Goal: Task Accomplishment & Management: Use online tool/utility

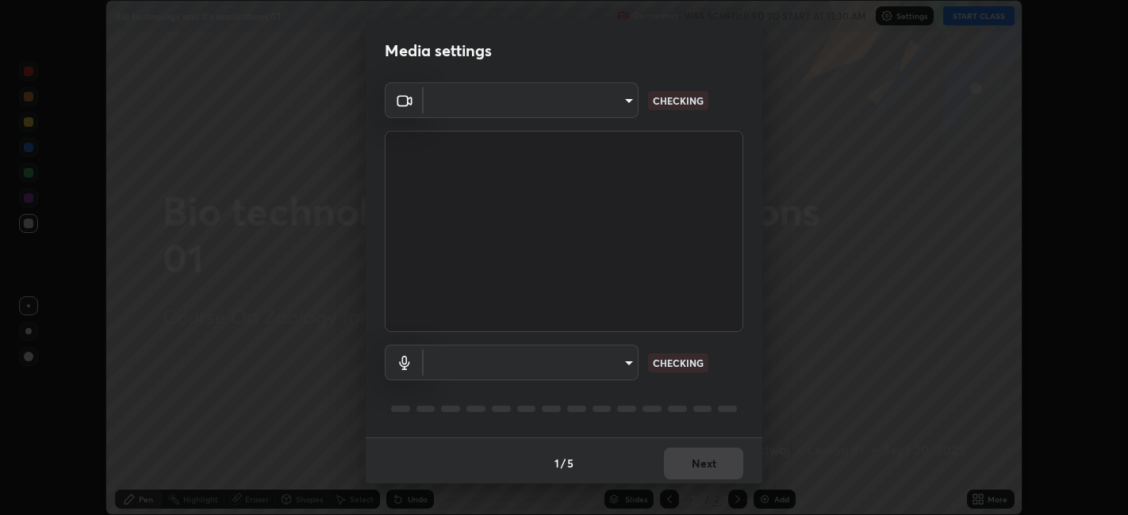
scroll to position [4, 0]
type input "6b7c260327291536b638f6e473b3b57a19bc2ef6066faf66dc0815e3d2555b14"
type input "default"
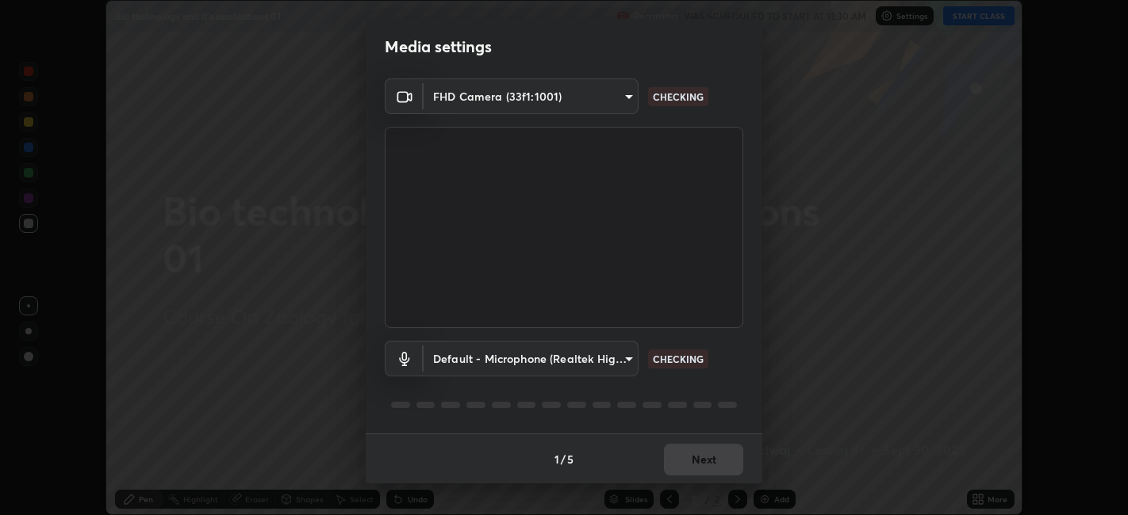
click at [723, 296] on video at bounding box center [564, 227] width 358 height 201
click at [727, 354] on div "Default - Microphone (Realtek High Definition Audio(SST)) default CHECKING" at bounding box center [564, 359] width 358 height 36
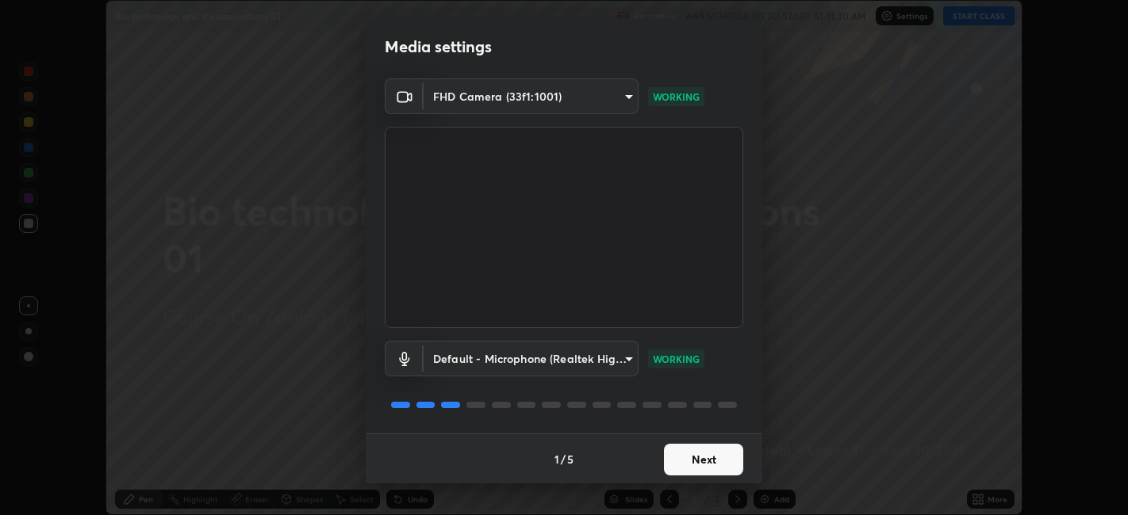
click at [726, 458] on button "Next" at bounding box center [703, 460] width 79 height 32
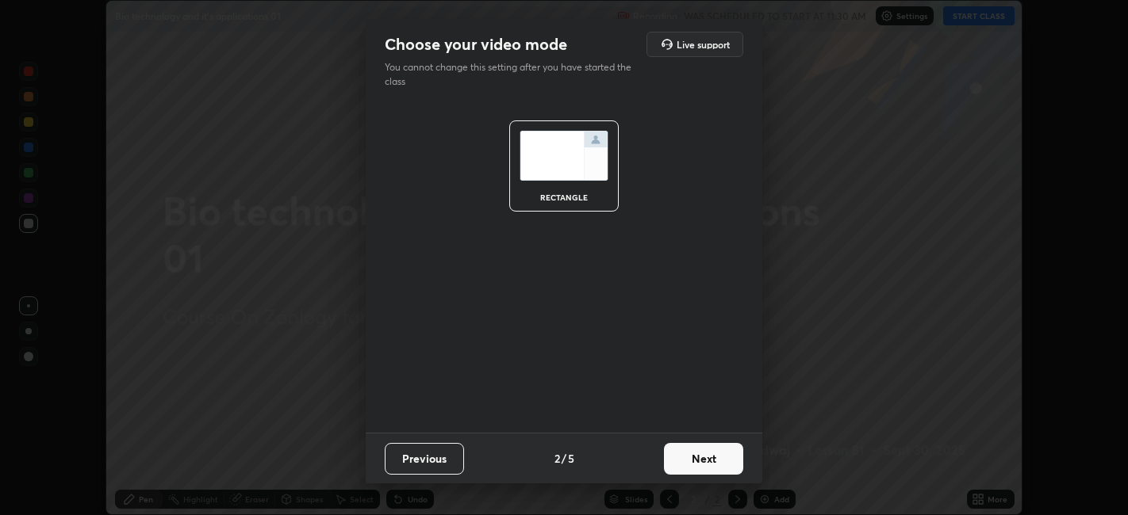
click at [716, 449] on button "Next" at bounding box center [703, 459] width 79 height 32
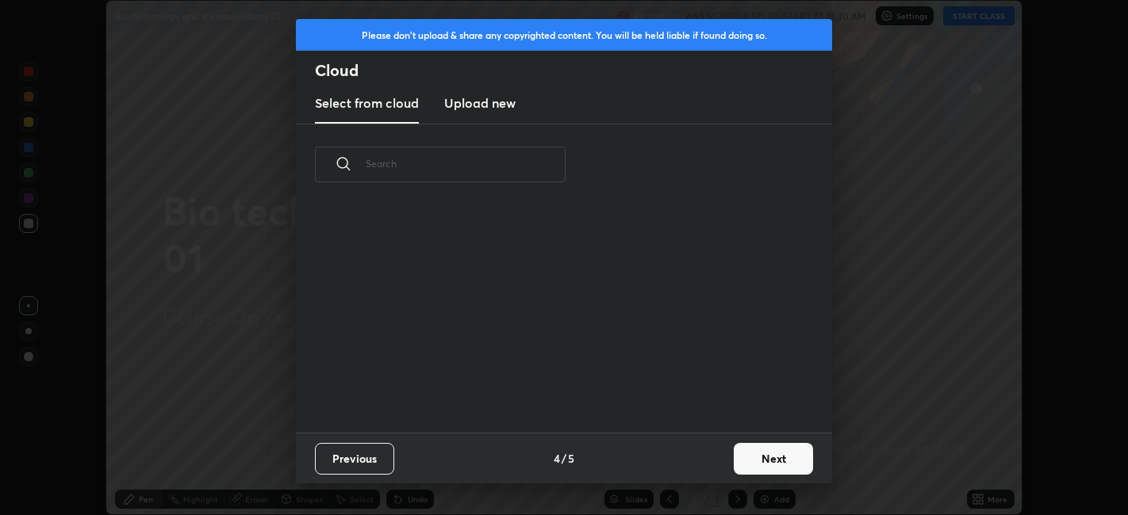
click at [718, 447] on div "Previous 4 / 5 Next" at bounding box center [564, 458] width 536 height 51
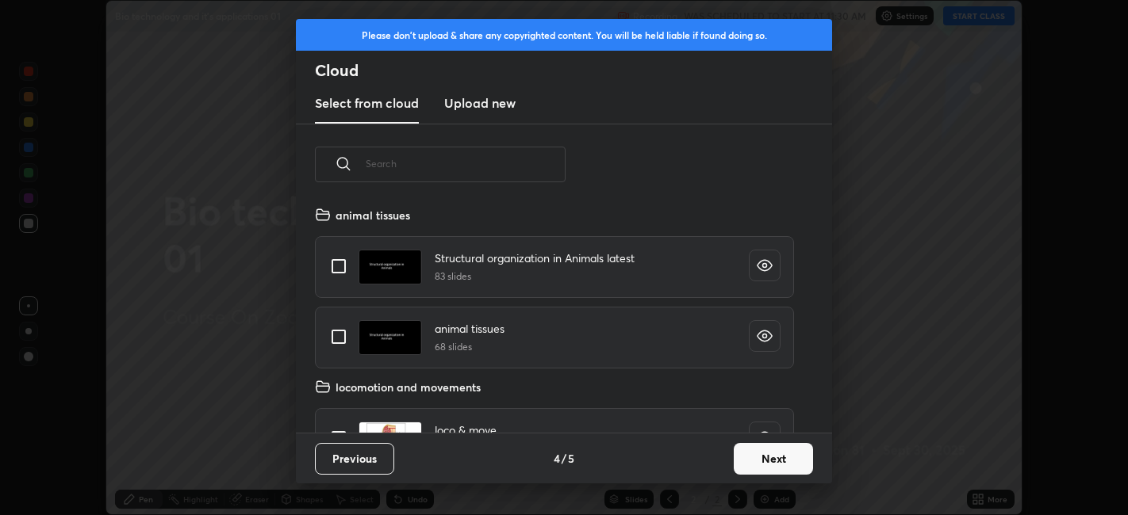
click at [718, 461] on div "Previous 4 / 5 Next" at bounding box center [564, 458] width 536 height 51
click at [752, 464] on button "Next" at bounding box center [772, 459] width 79 height 32
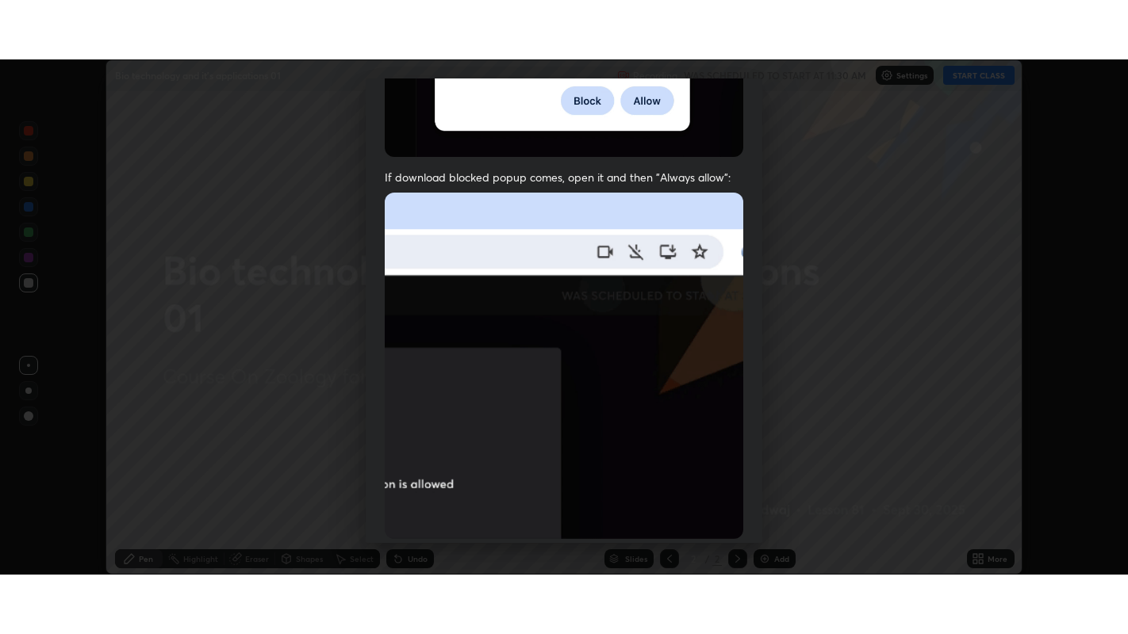
scroll to position [327, 0]
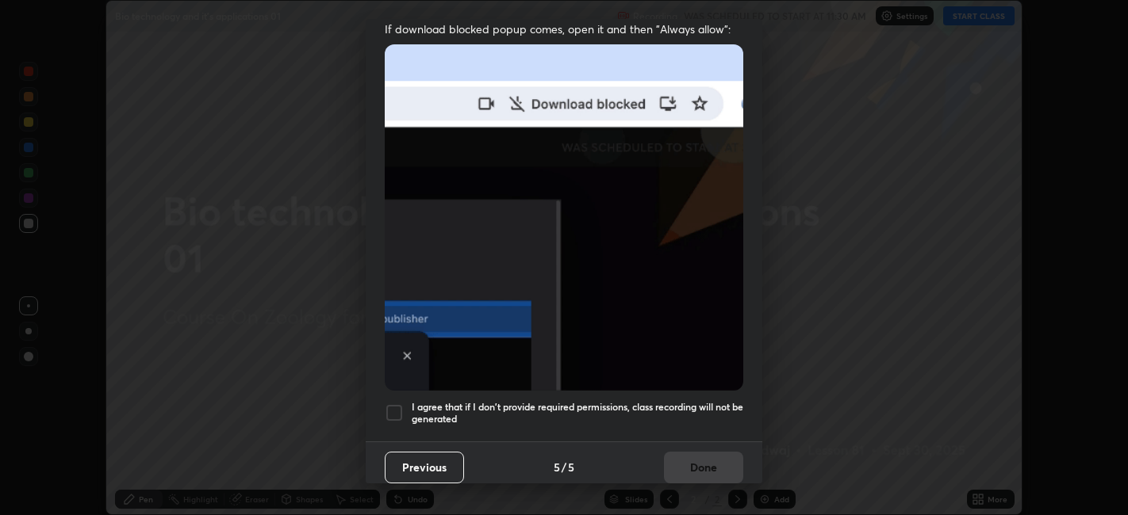
click at [403, 409] on div at bounding box center [394, 413] width 19 height 19
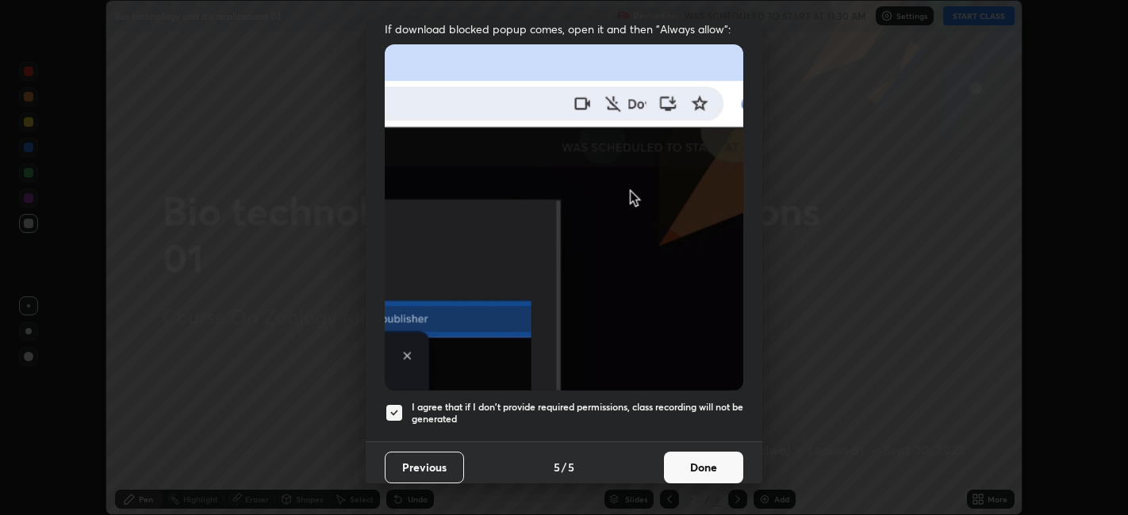
click at [701, 464] on button "Done" at bounding box center [703, 468] width 79 height 32
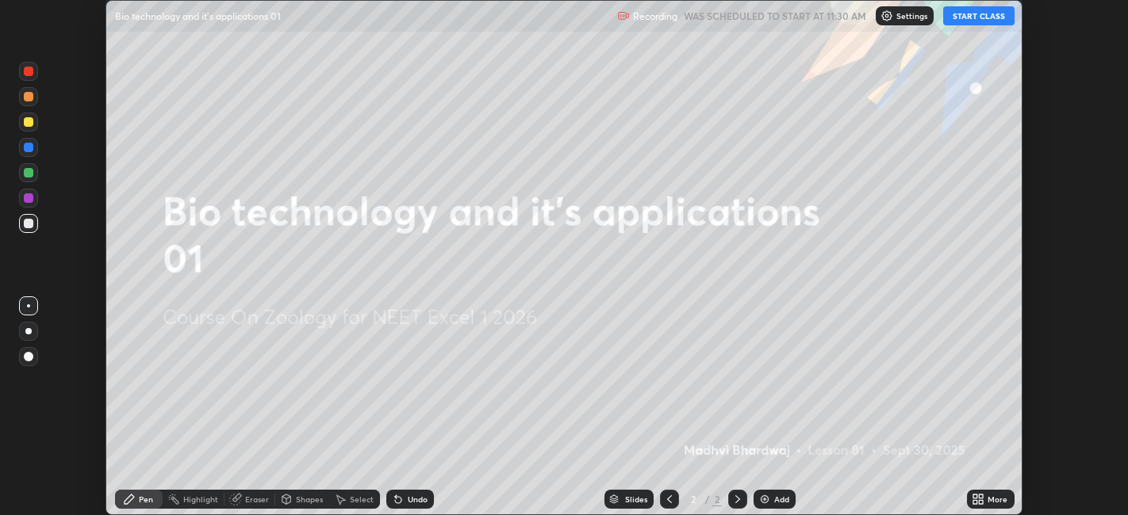
click at [970, 14] on button "START CLASS" at bounding box center [978, 15] width 71 height 19
click at [981, 502] on icon at bounding box center [981, 502] width 4 height 4
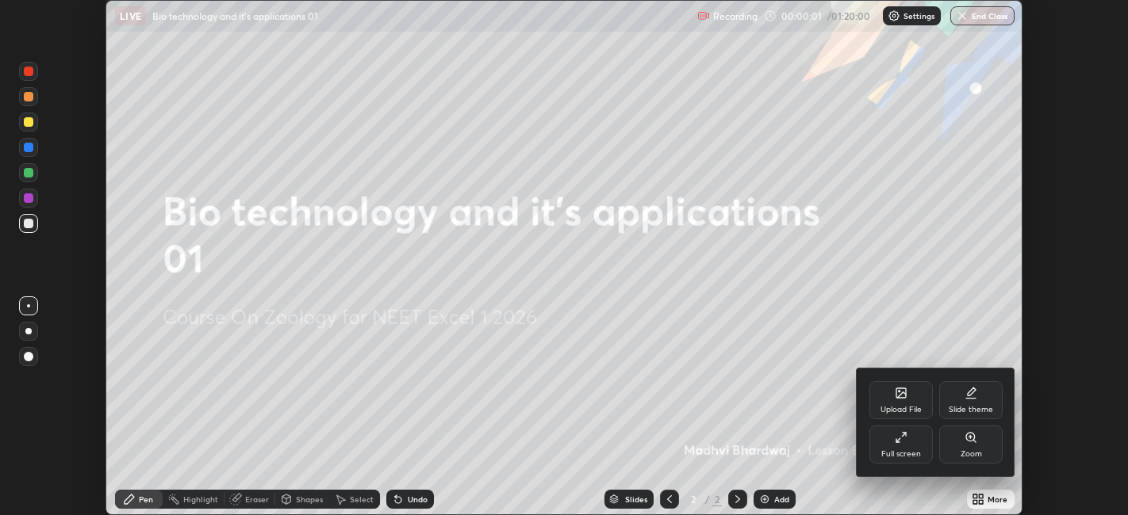
click at [896, 437] on icon at bounding box center [900, 437] width 13 height 13
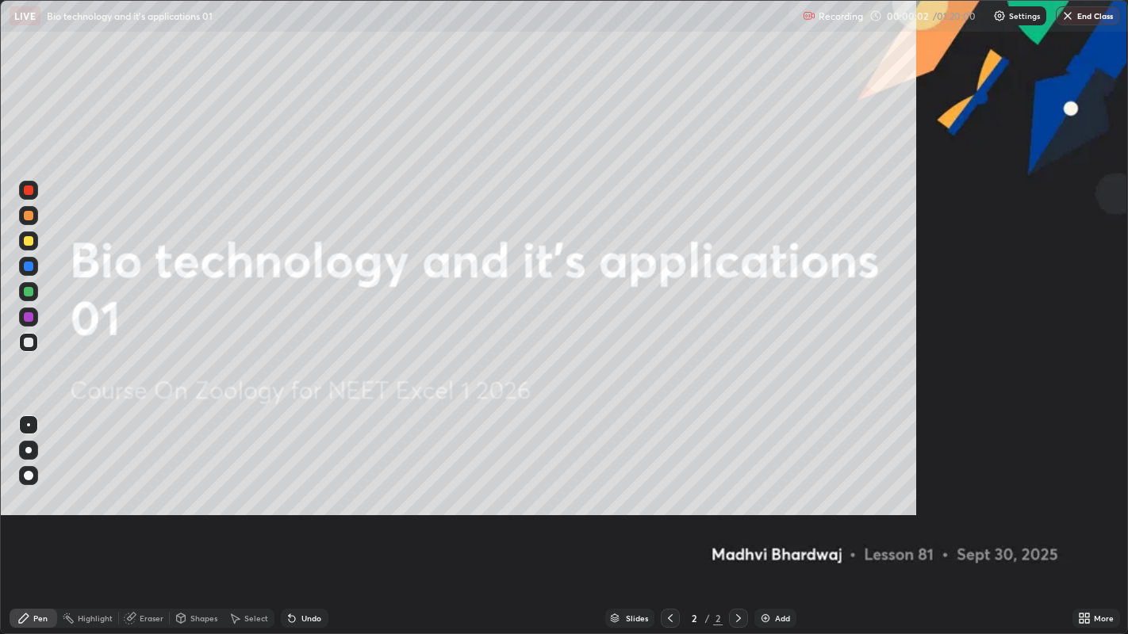
scroll to position [634, 1128]
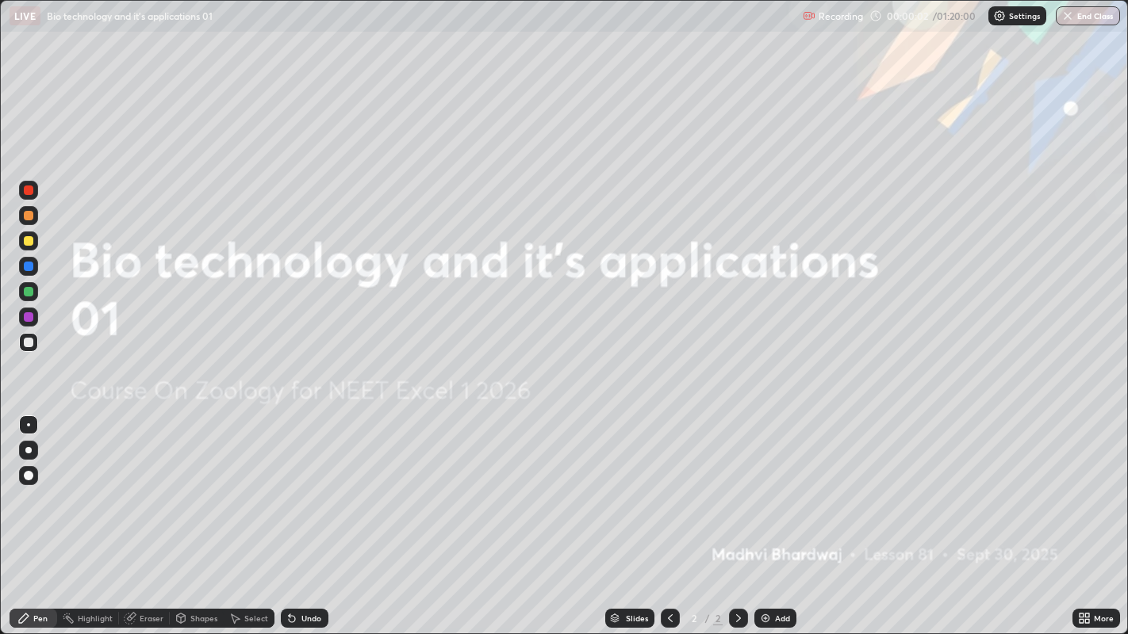
click at [784, 515] on div "Add" at bounding box center [782, 618] width 15 height 8
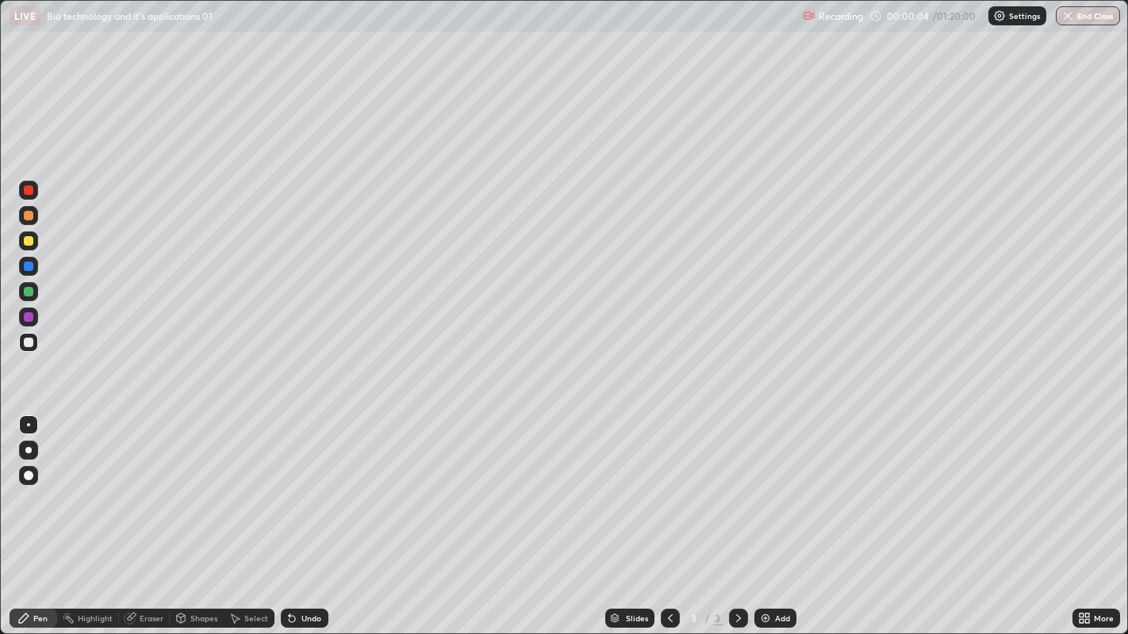
click at [30, 241] on div at bounding box center [29, 241] width 10 height 10
click at [152, 515] on div "Eraser" at bounding box center [152, 618] width 24 height 8
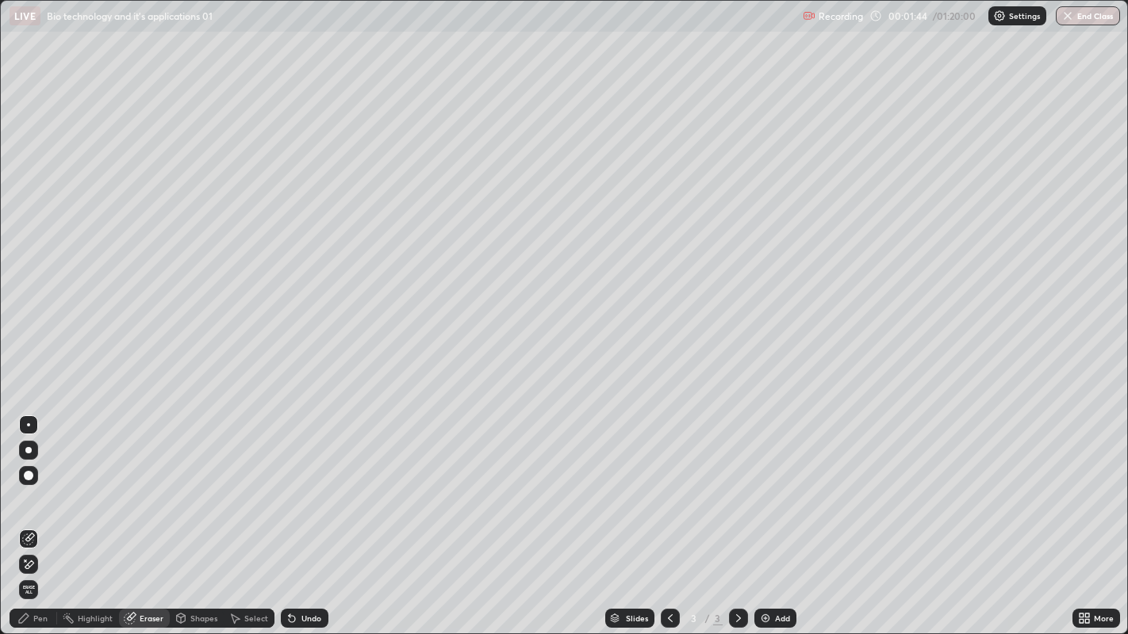
click at [40, 515] on div "Pen" at bounding box center [40, 618] width 14 height 8
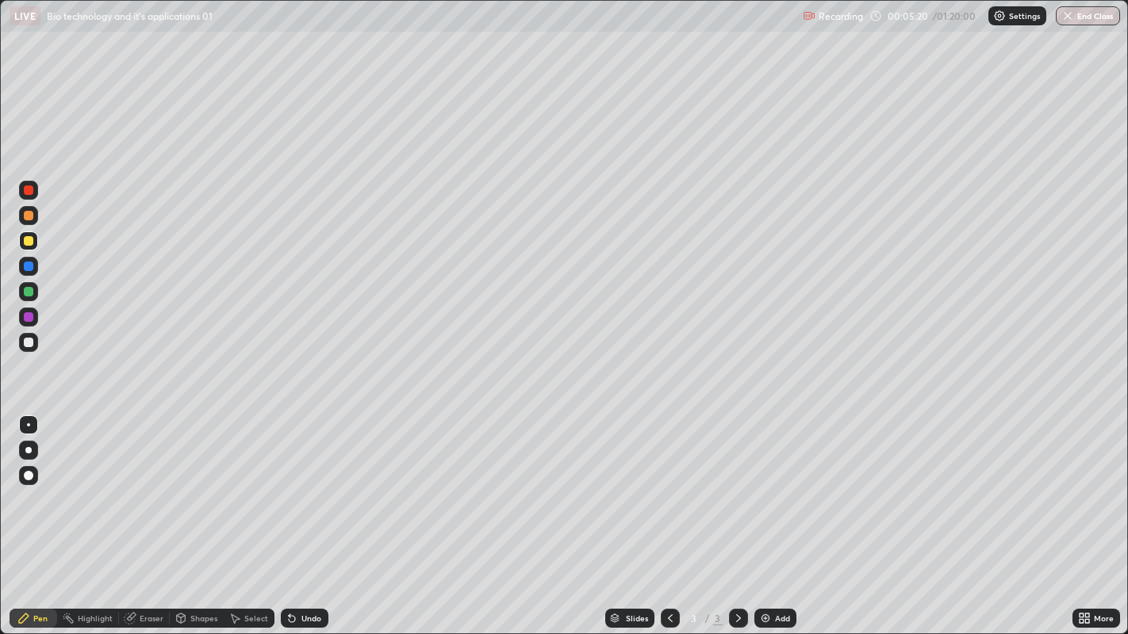
click at [36, 344] on div at bounding box center [28, 342] width 19 height 19
click at [783, 515] on div "Add" at bounding box center [775, 618] width 42 height 19
click at [29, 343] on div at bounding box center [29, 343] width 10 height 10
click at [308, 515] on div "Undo" at bounding box center [311, 618] width 20 height 8
click at [299, 515] on div "Undo" at bounding box center [305, 618] width 48 height 19
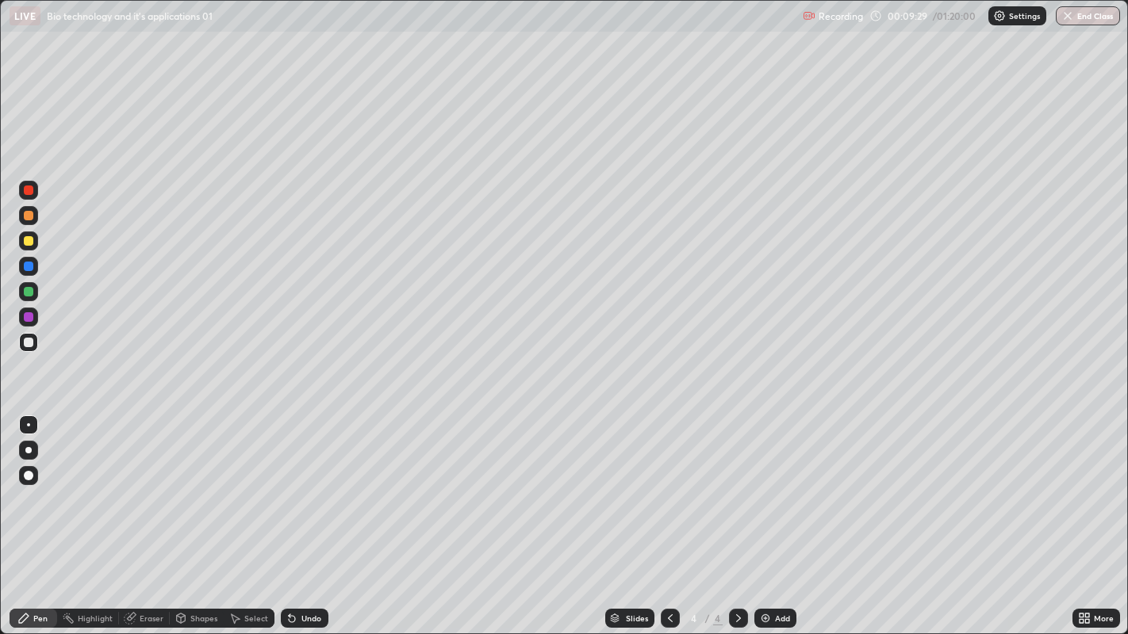
click at [36, 211] on div at bounding box center [28, 215] width 19 height 19
click at [33, 216] on div at bounding box center [29, 216] width 10 height 10
click at [35, 240] on div at bounding box center [28, 241] width 19 height 19
click at [33, 320] on div at bounding box center [28, 317] width 19 height 19
click at [34, 244] on div at bounding box center [28, 241] width 19 height 19
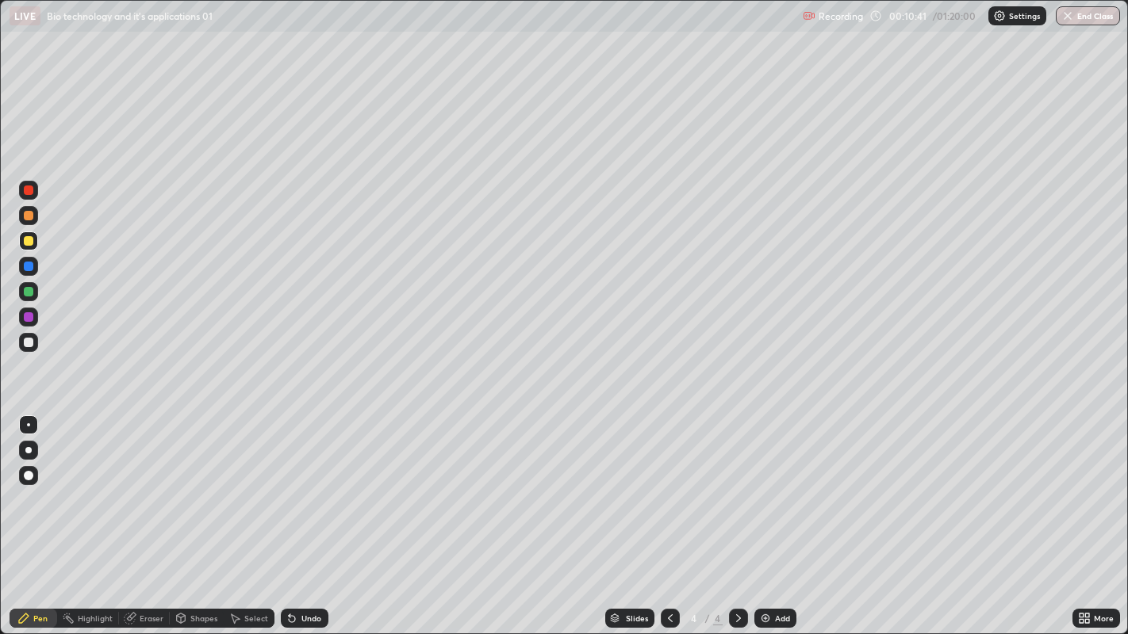
click at [29, 190] on div at bounding box center [29, 191] width 10 height 10
click at [36, 347] on div at bounding box center [28, 342] width 19 height 19
click at [164, 515] on div "Eraser" at bounding box center [144, 618] width 51 height 19
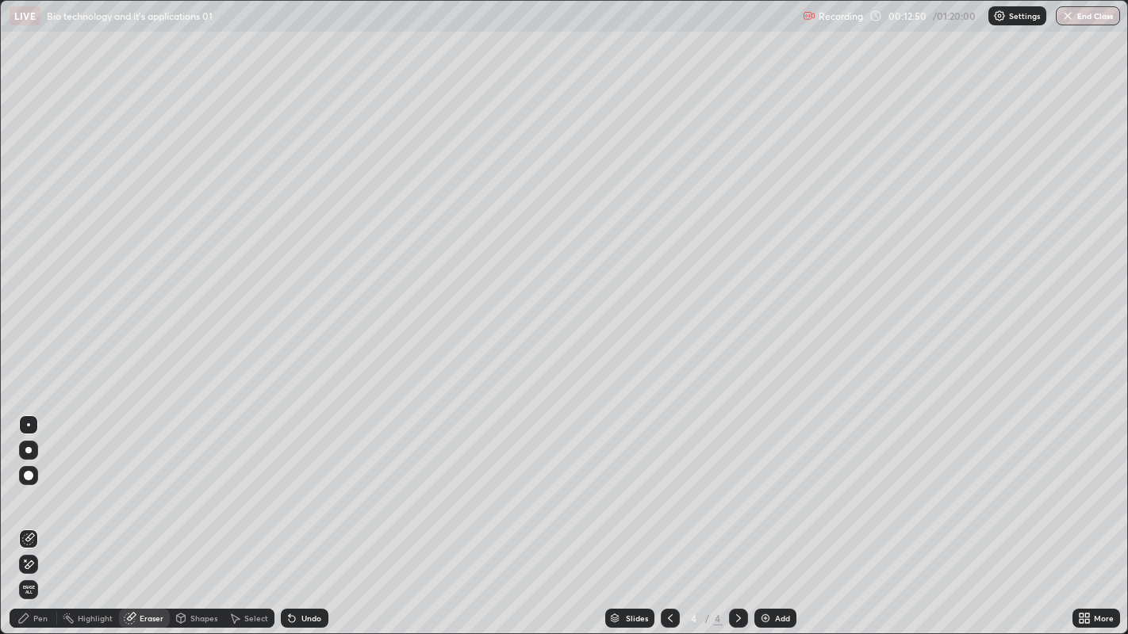
click at [44, 515] on div "Pen" at bounding box center [40, 618] width 14 height 8
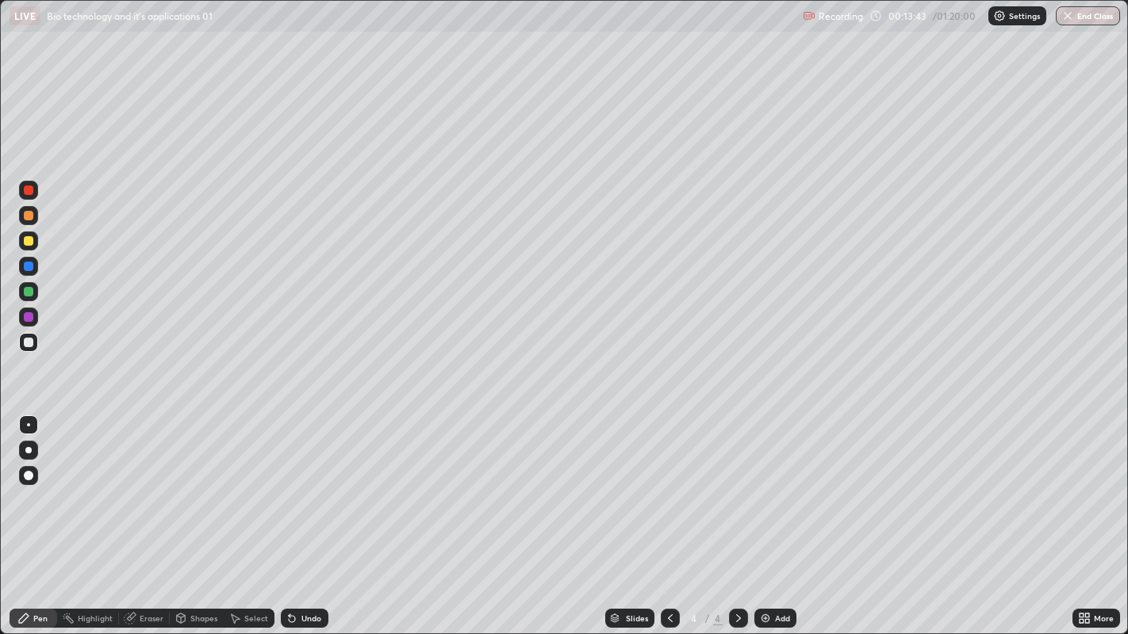
click at [784, 515] on div "Add" at bounding box center [782, 618] width 15 height 8
click at [30, 185] on div at bounding box center [28, 190] width 19 height 19
click at [33, 341] on div at bounding box center [28, 342] width 19 height 19
click at [775, 515] on div "Add" at bounding box center [782, 618] width 15 height 8
click at [39, 344] on div at bounding box center [28, 342] width 25 height 25
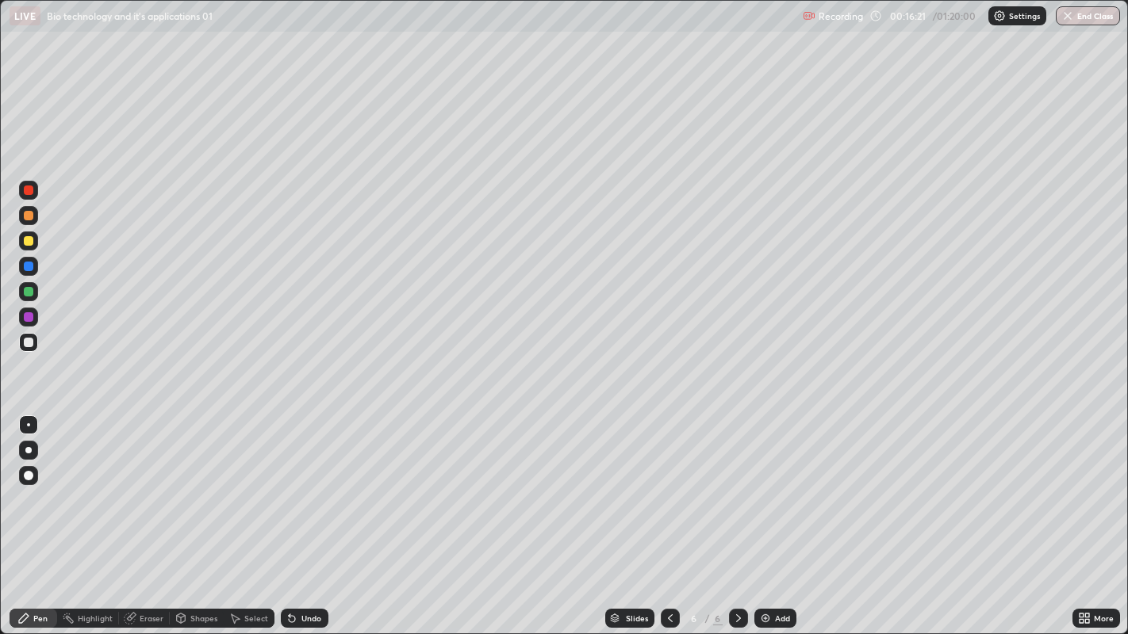
click at [313, 515] on div "Undo" at bounding box center [311, 618] width 20 height 8
click at [325, 515] on div "Undo" at bounding box center [305, 618] width 48 height 19
click at [780, 515] on div "Add" at bounding box center [782, 618] width 15 height 8
click at [37, 346] on div at bounding box center [28, 342] width 19 height 19
click at [34, 346] on div at bounding box center [28, 342] width 19 height 19
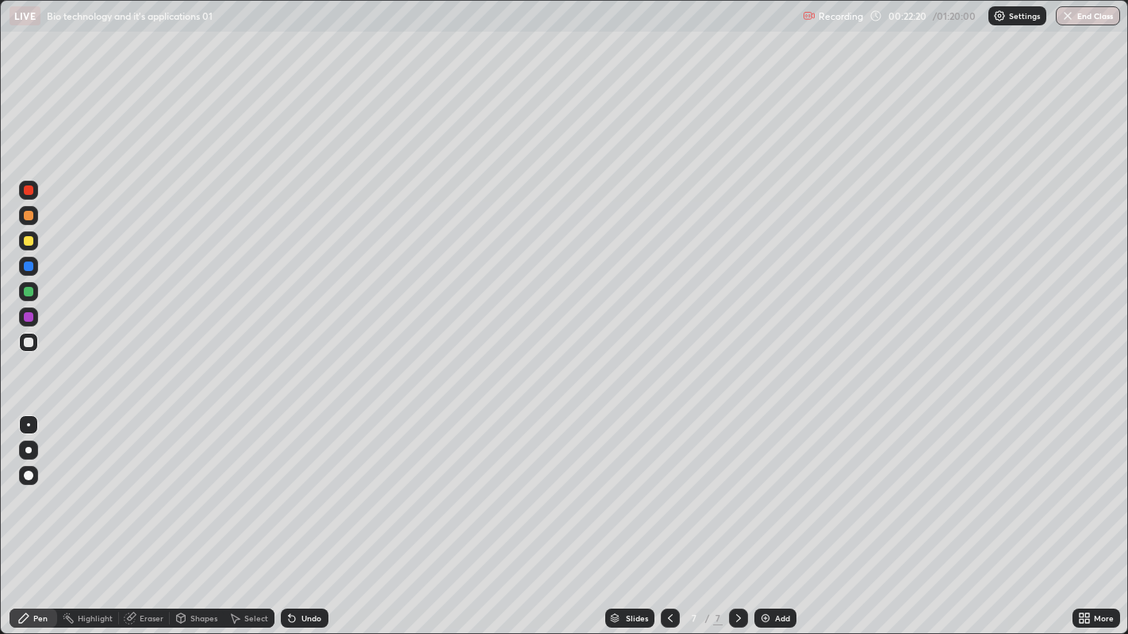
click at [37, 245] on div at bounding box center [28, 241] width 19 height 19
click at [29, 215] on div at bounding box center [29, 216] width 10 height 10
click at [35, 186] on div at bounding box center [28, 190] width 19 height 19
click at [37, 243] on div at bounding box center [28, 241] width 19 height 19
click at [33, 292] on div at bounding box center [28, 291] width 19 height 19
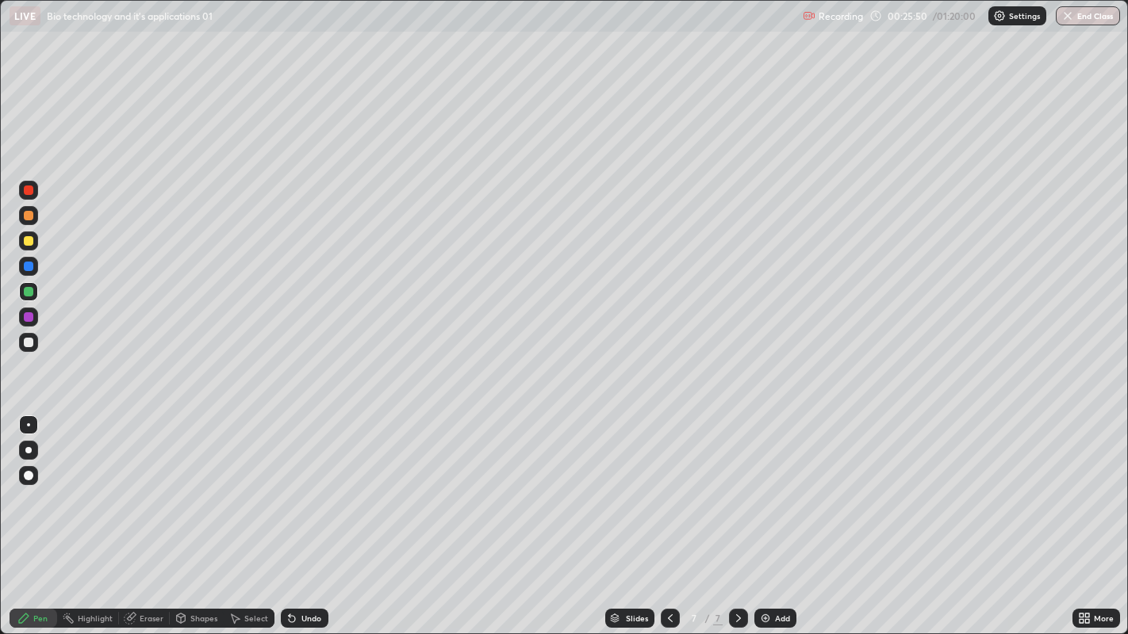
click at [32, 266] on div at bounding box center [29, 267] width 10 height 10
click at [36, 236] on div at bounding box center [28, 241] width 19 height 19
click at [317, 515] on div "Undo" at bounding box center [311, 618] width 20 height 8
click at [29, 291] on div at bounding box center [29, 292] width 10 height 10
click at [780, 515] on div "Add" at bounding box center [782, 618] width 15 height 8
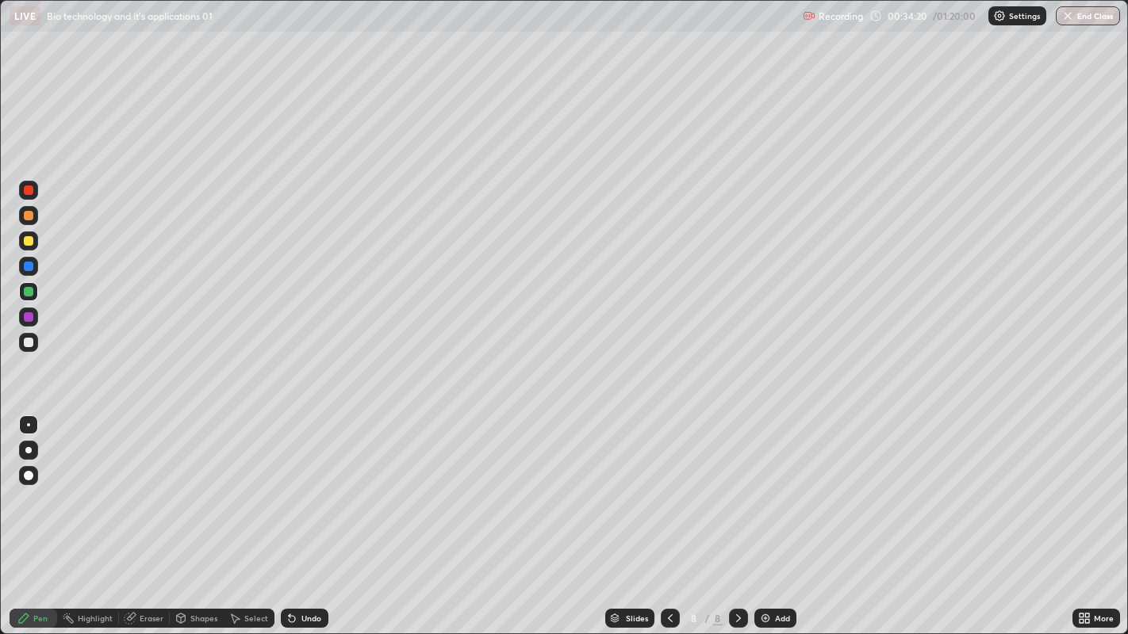
click at [37, 243] on div at bounding box center [28, 241] width 19 height 19
click at [33, 350] on div at bounding box center [28, 342] width 19 height 19
click at [36, 344] on div at bounding box center [28, 342] width 19 height 19
click at [36, 239] on div at bounding box center [28, 241] width 19 height 19
click at [29, 291] on div at bounding box center [29, 292] width 10 height 10
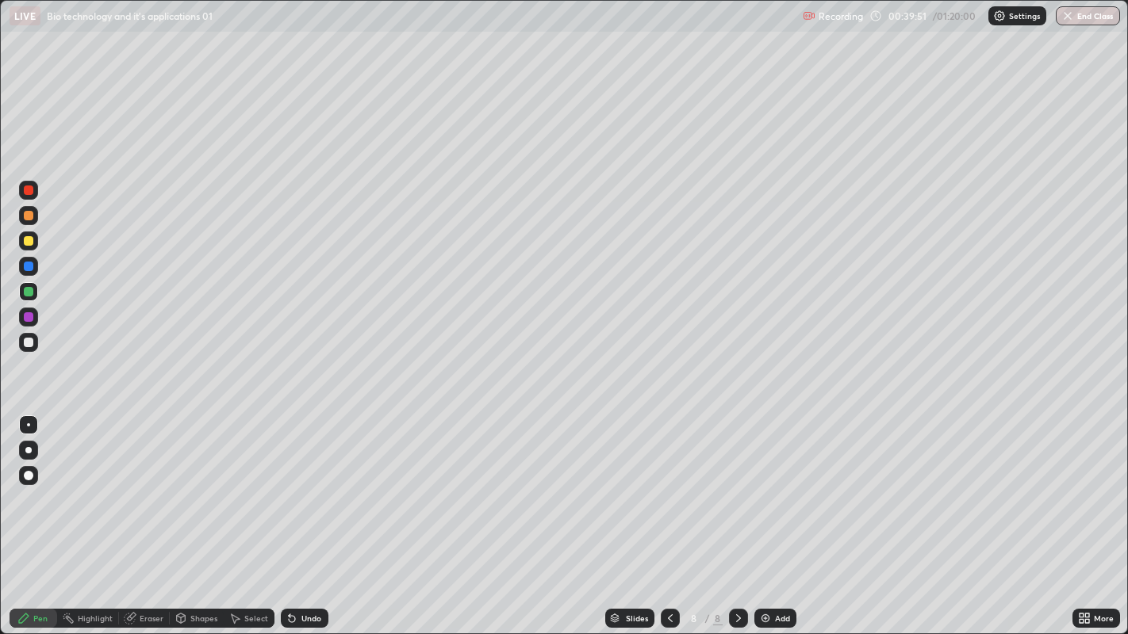
click at [780, 515] on div "Add" at bounding box center [782, 618] width 15 height 8
click at [40, 350] on div at bounding box center [28, 342] width 25 height 25
click at [29, 241] on div at bounding box center [29, 241] width 10 height 10
click at [771, 515] on div "Add" at bounding box center [775, 618] width 42 height 19
click at [318, 515] on div "Undo" at bounding box center [311, 618] width 20 height 8
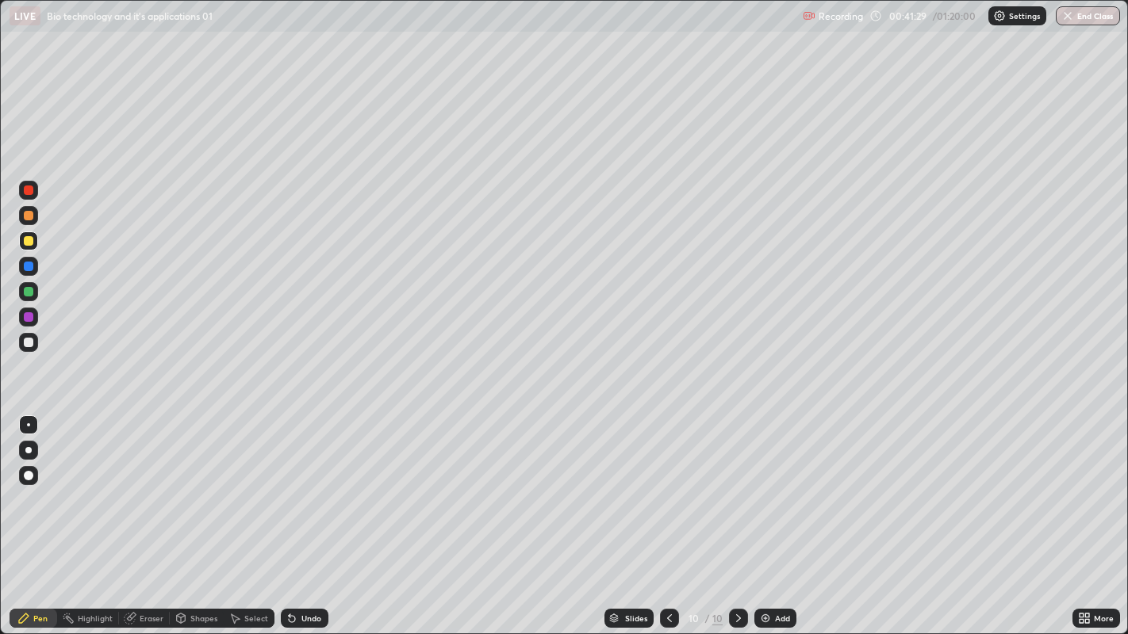
click at [321, 515] on div "Undo" at bounding box center [305, 618] width 48 height 19
click at [316, 515] on div "Undo" at bounding box center [305, 618] width 48 height 19
click at [323, 515] on div "Undo" at bounding box center [305, 618] width 48 height 19
click at [33, 344] on div at bounding box center [28, 342] width 19 height 19
click at [782, 515] on div "Add" at bounding box center [775, 618] width 42 height 19
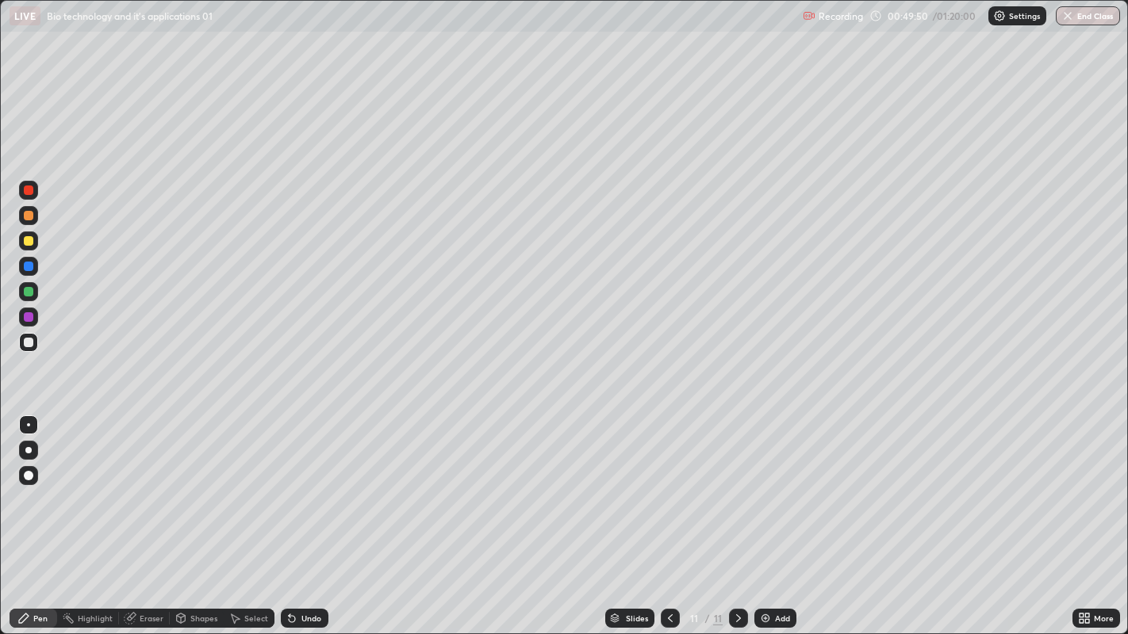
click at [32, 193] on div at bounding box center [29, 191] width 10 height 10
click at [33, 291] on div at bounding box center [28, 291] width 19 height 19
click at [36, 350] on div at bounding box center [28, 342] width 19 height 19
click at [33, 213] on div at bounding box center [28, 215] width 19 height 19
click at [299, 515] on div "Undo" at bounding box center [305, 618] width 48 height 19
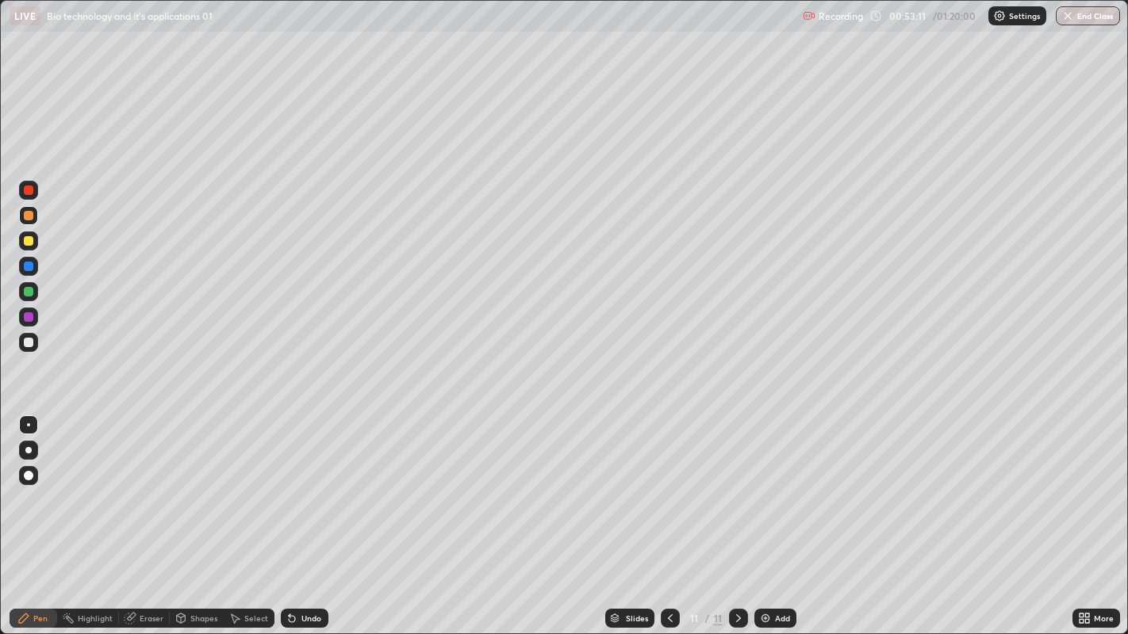
click at [35, 293] on div at bounding box center [28, 291] width 19 height 19
click at [775, 515] on div "Add" at bounding box center [782, 618] width 15 height 8
click at [34, 243] on div at bounding box center [28, 241] width 19 height 19
click at [33, 286] on div at bounding box center [28, 291] width 19 height 19
click at [28, 343] on div at bounding box center [29, 343] width 10 height 10
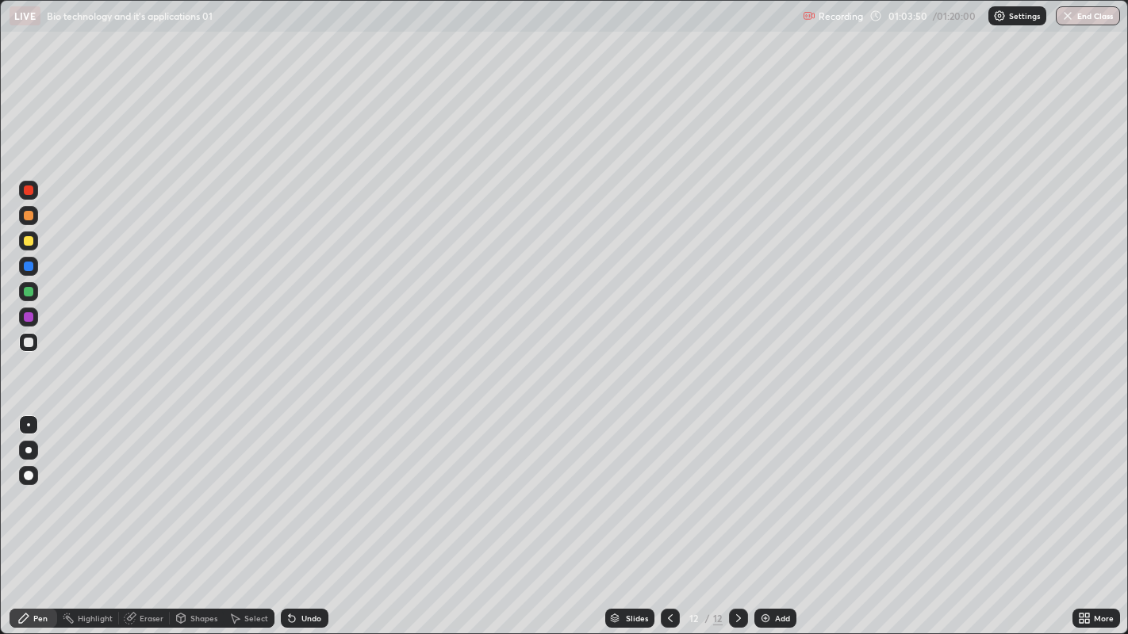
click at [756, 515] on div "Add" at bounding box center [775, 618] width 42 height 19
click at [34, 241] on div at bounding box center [28, 241] width 19 height 19
click at [33, 344] on div at bounding box center [28, 342] width 19 height 19
click at [321, 515] on div "Undo" at bounding box center [305, 618] width 48 height 19
click at [317, 515] on div "Undo" at bounding box center [305, 618] width 48 height 19
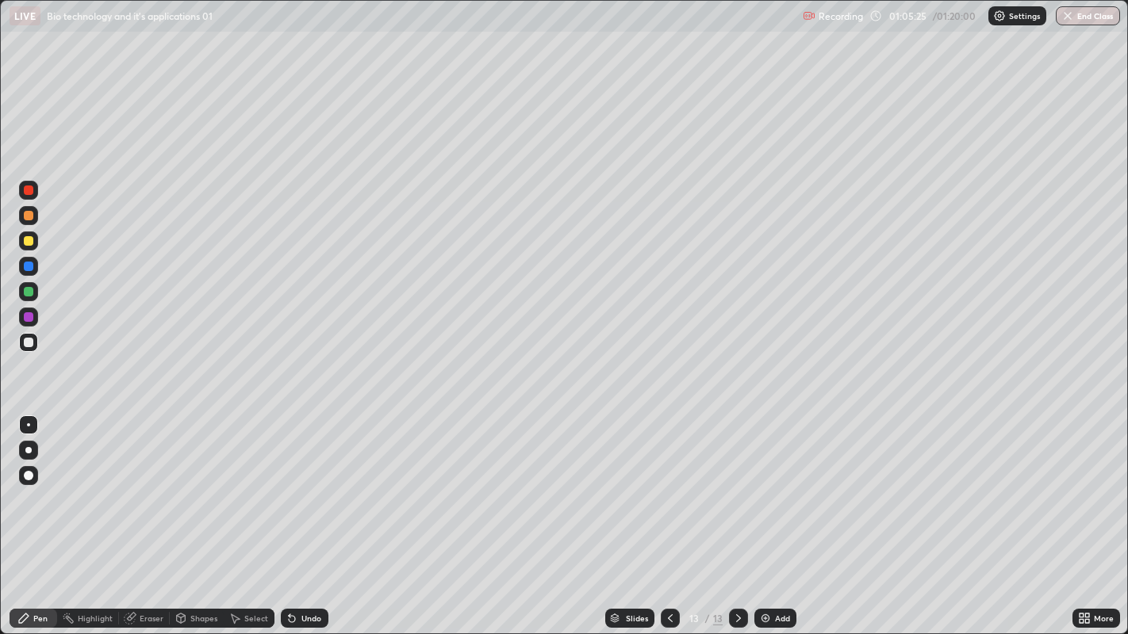
click at [316, 515] on div "Undo" at bounding box center [305, 618] width 48 height 19
click at [29, 241] on div at bounding box center [29, 241] width 10 height 10
click at [33, 292] on div at bounding box center [28, 291] width 19 height 19
click at [32, 242] on div at bounding box center [29, 241] width 10 height 10
click at [29, 190] on div at bounding box center [29, 191] width 10 height 10
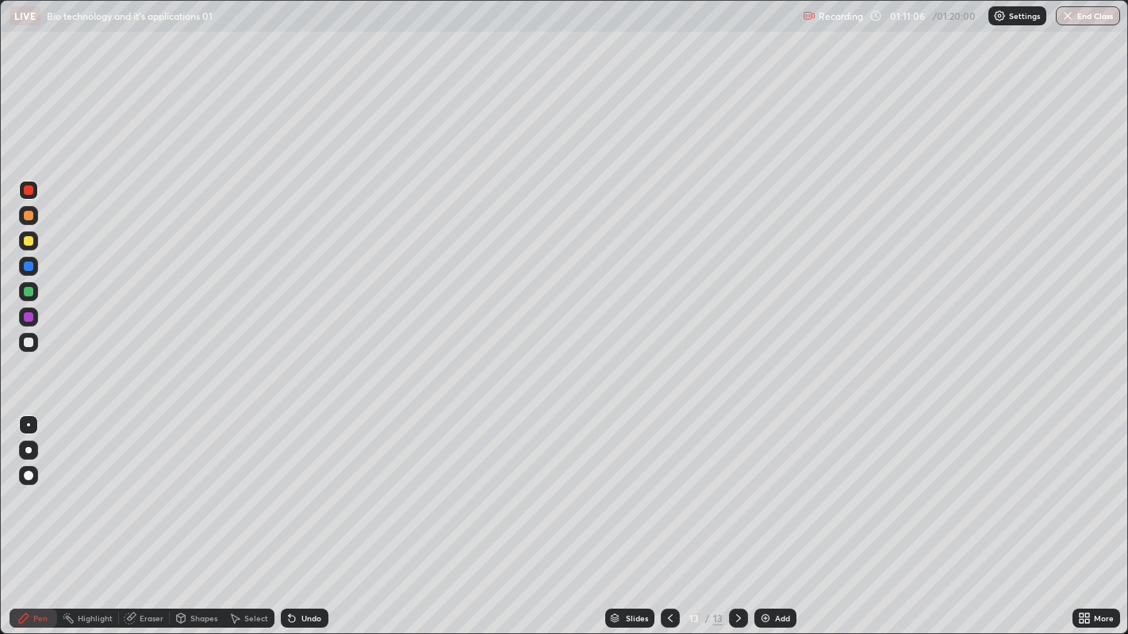
click at [1090, 21] on button "End Class" at bounding box center [1087, 15] width 64 height 19
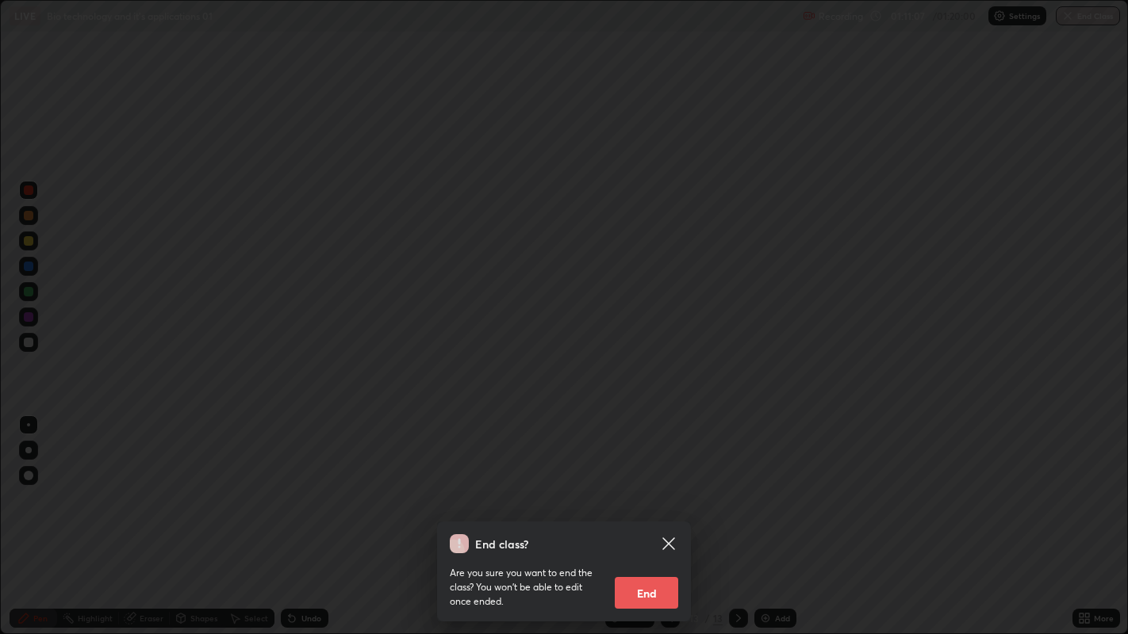
click at [669, 515] on button "End" at bounding box center [645, 593] width 63 height 32
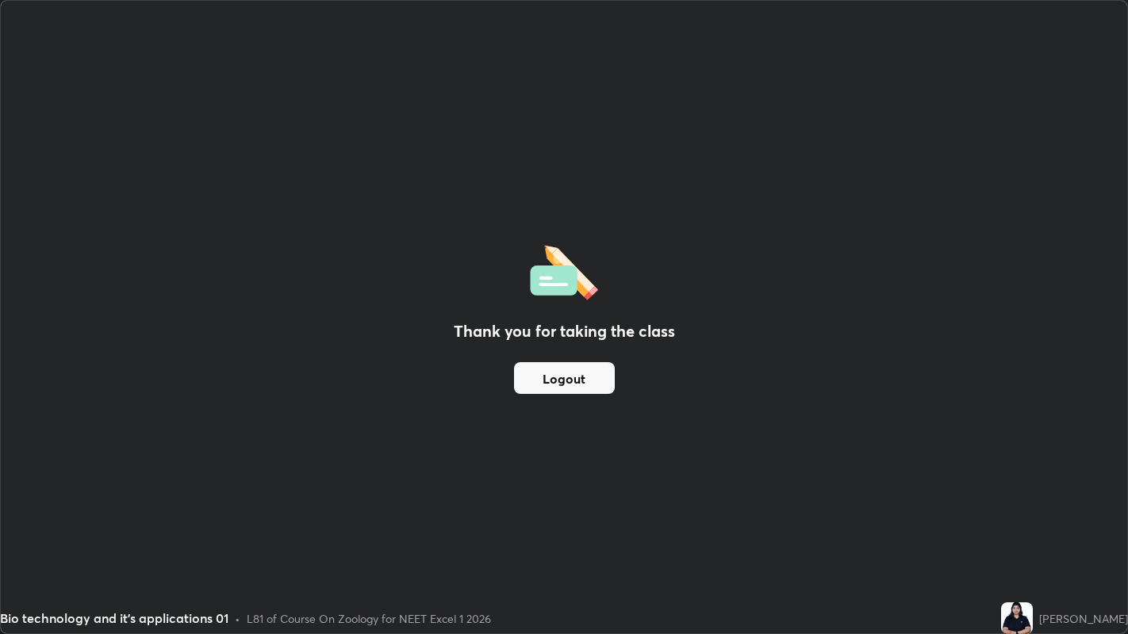
click at [590, 386] on button "Logout" at bounding box center [564, 378] width 101 height 32
